Goal: Task Accomplishment & Management: Complete application form

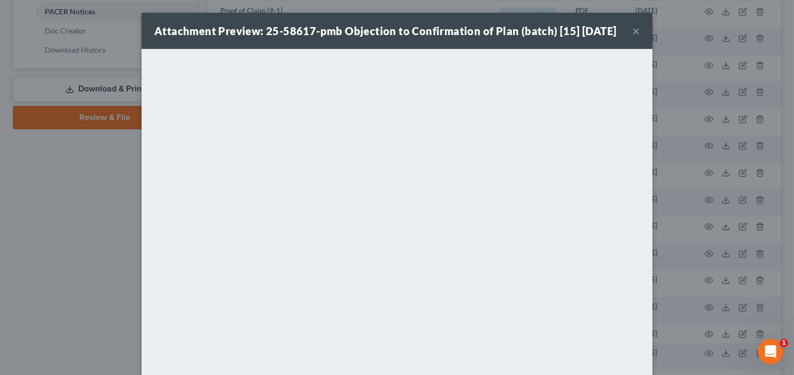
click at [616, 36] on div "Attachment Preview: 25-58617-pmb Objection to Confirmation of Plan (batch) [15]…" at bounding box center [385, 30] width 462 height 15
click at [632, 37] on button "×" at bounding box center [635, 30] width 7 height 13
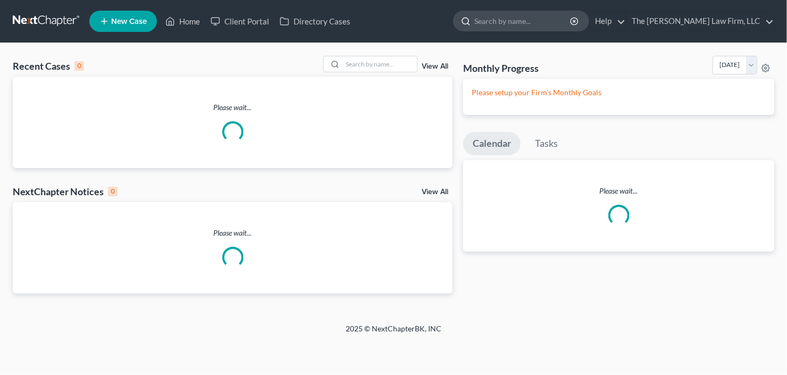
click at [536, 17] on input "search" at bounding box center [522, 21] width 97 height 20
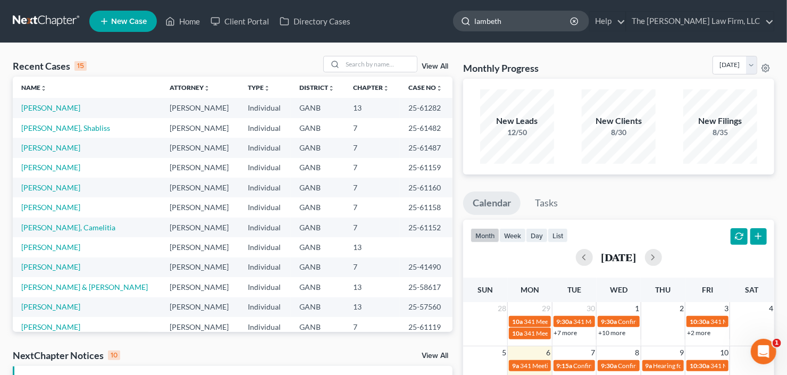
type input "lambeth"
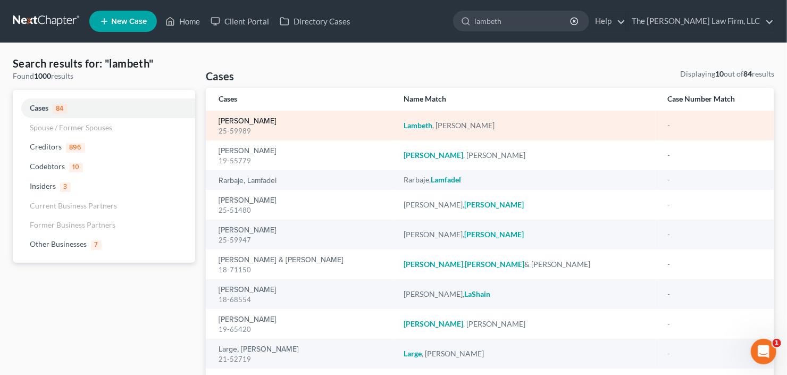
click at [252, 123] on link "[PERSON_NAME]" at bounding box center [248, 121] width 58 height 7
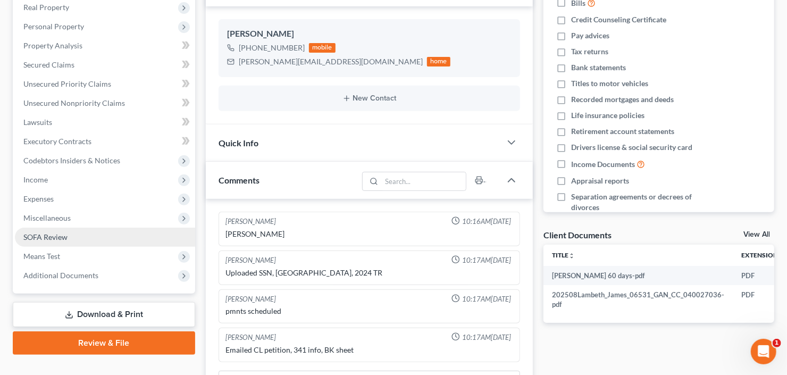
click at [59, 236] on span "SOFA Review" at bounding box center [45, 236] width 44 height 9
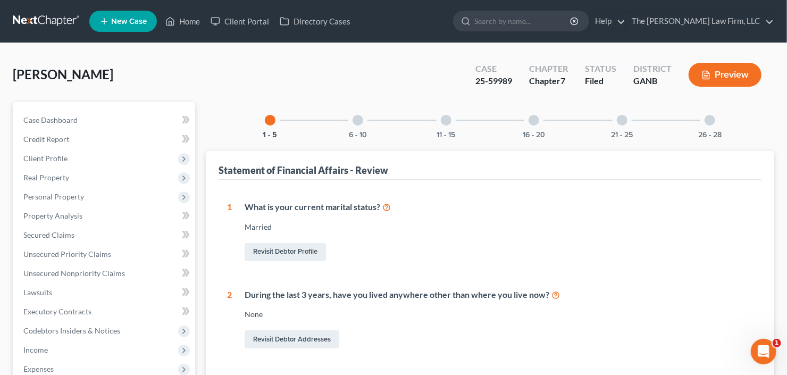
click at [715, 124] on div "26 - 28" at bounding box center [710, 120] width 36 height 36
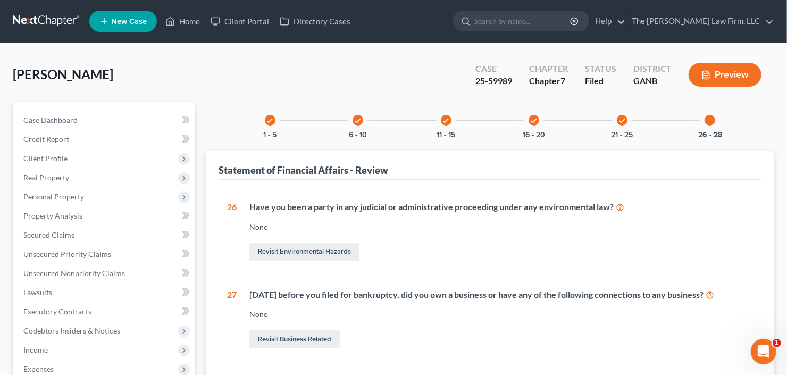
click at [346, 121] on div "check 6 - 10" at bounding box center [358, 120] width 36 height 36
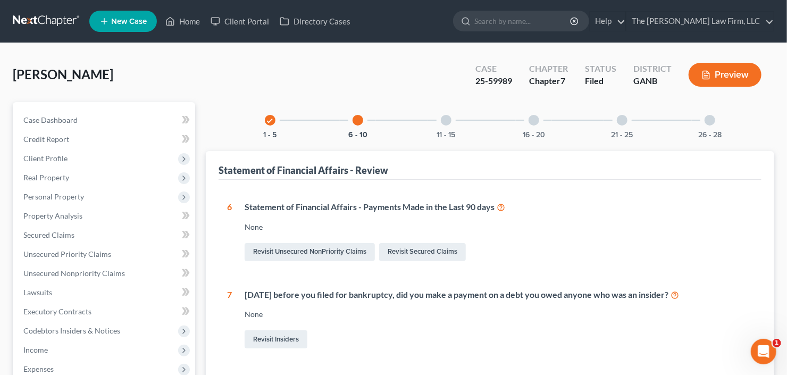
click at [446, 117] on div at bounding box center [446, 120] width 11 height 11
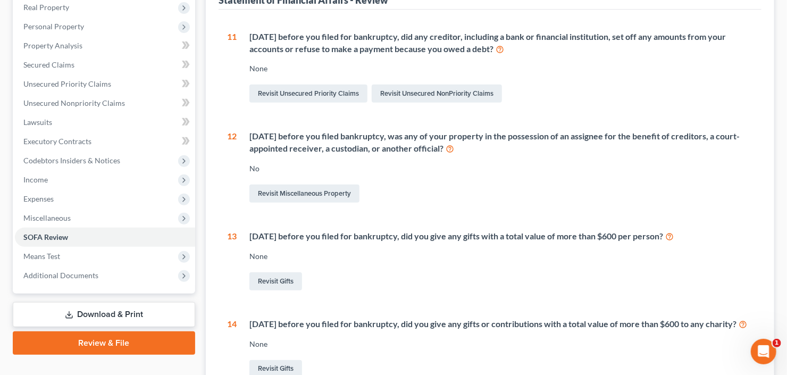
scroll to position [101, 0]
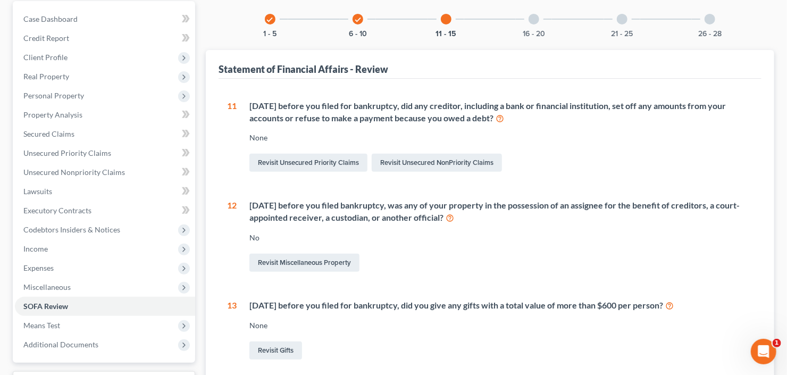
click at [529, 18] on div at bounding box center [534, 19] width 11 height 11
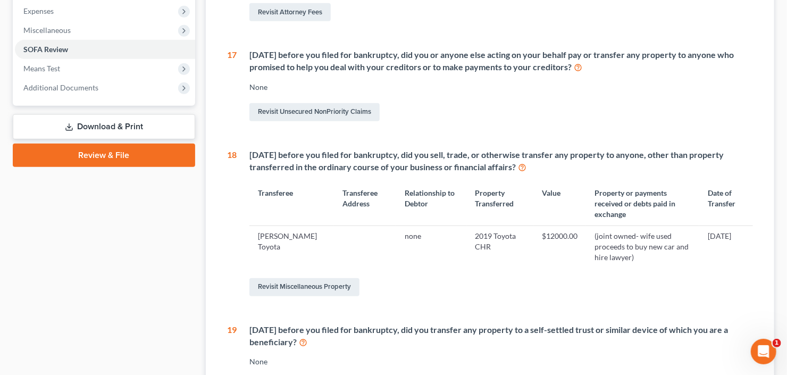
scroll to position [399, 0]
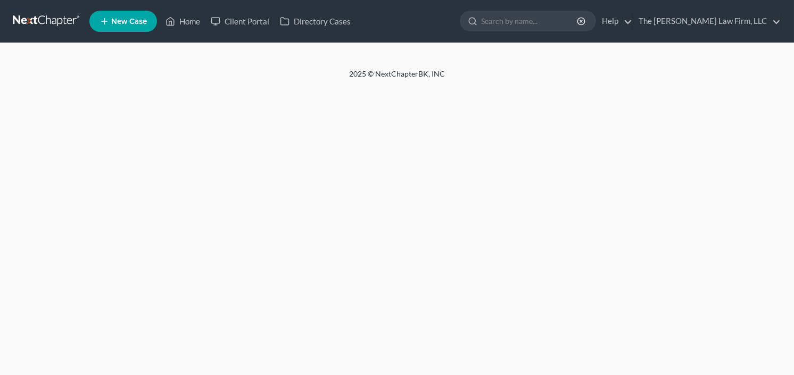
select select "1"
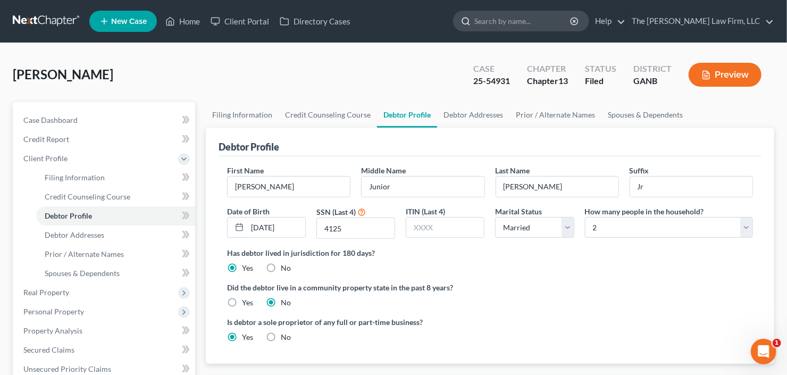
click at [549, 26] on input "search" at bounding box center [522, 21] width 97 height 20
type input "[PERSON_NAME]"
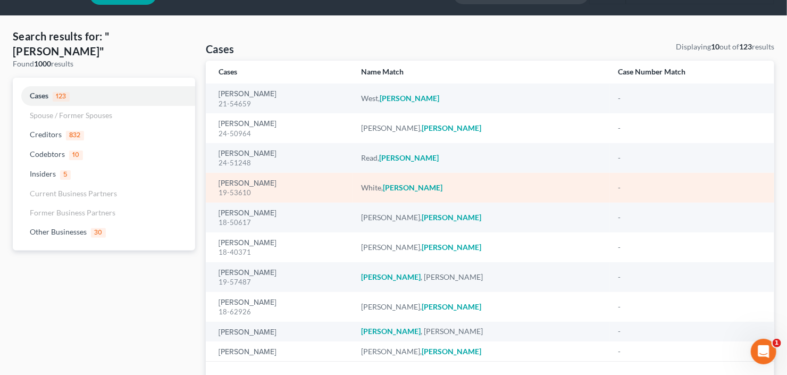
scroll to position [43, 0]
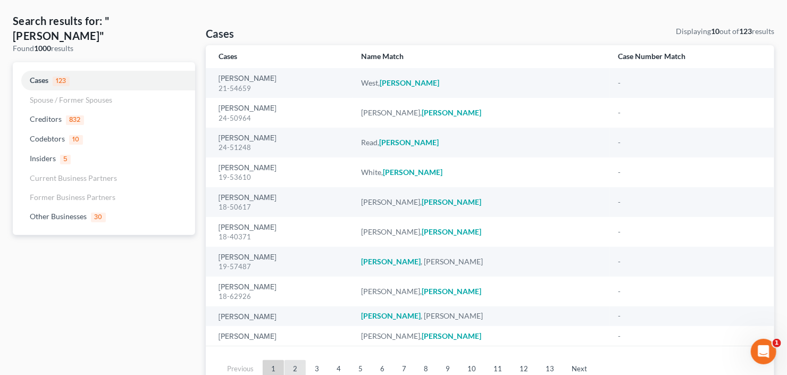
click at [295, 369] on link "2" at bounding box center [295, 368] width 21 height 17
